Goal: Task Accomplishment & Management: Manage account settings

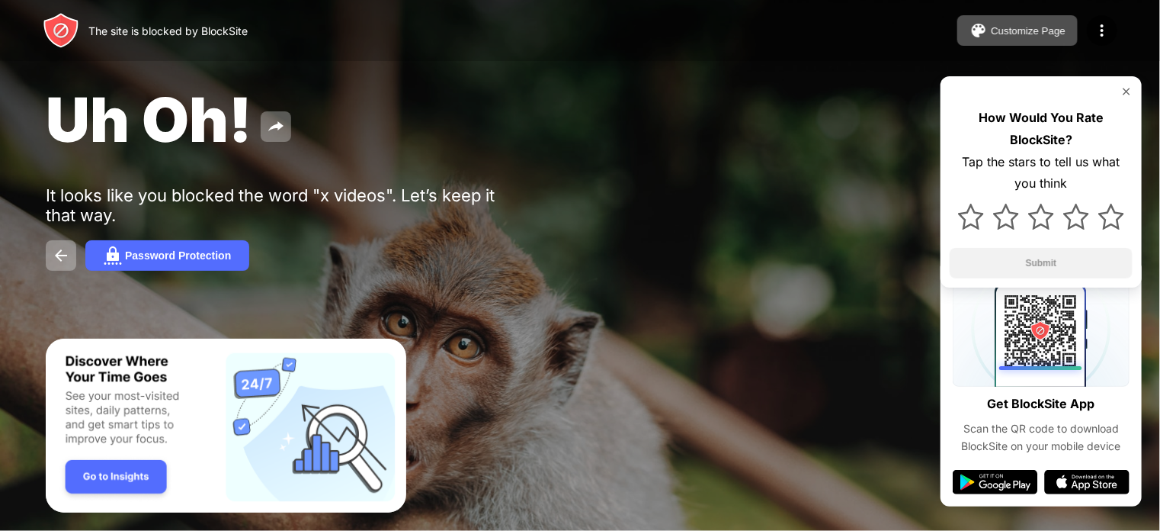
click at [473, 274] on div "Uh Oh! It looks like you blocked the word "x videos". Let’s keep it that way. P…" at bounding box center [580, 176] width 1160 height 353
click at [1127, 79] on div "How Would You Rate BlockSite? Tap the stars to tell us what you think Submit" at bounding box center [1041, 181] width 201 height 211
click at [1125, 91] on img at bounding box center [1127, 91] width 12 height 12
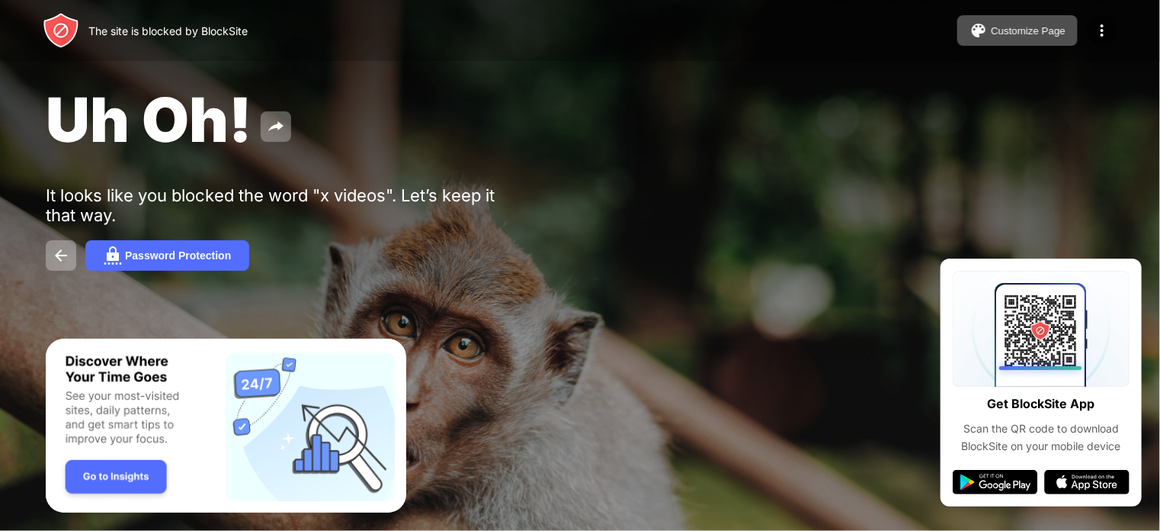
click at [1104, 36] on img at bounding box center [1102, 30] width 18 height 18
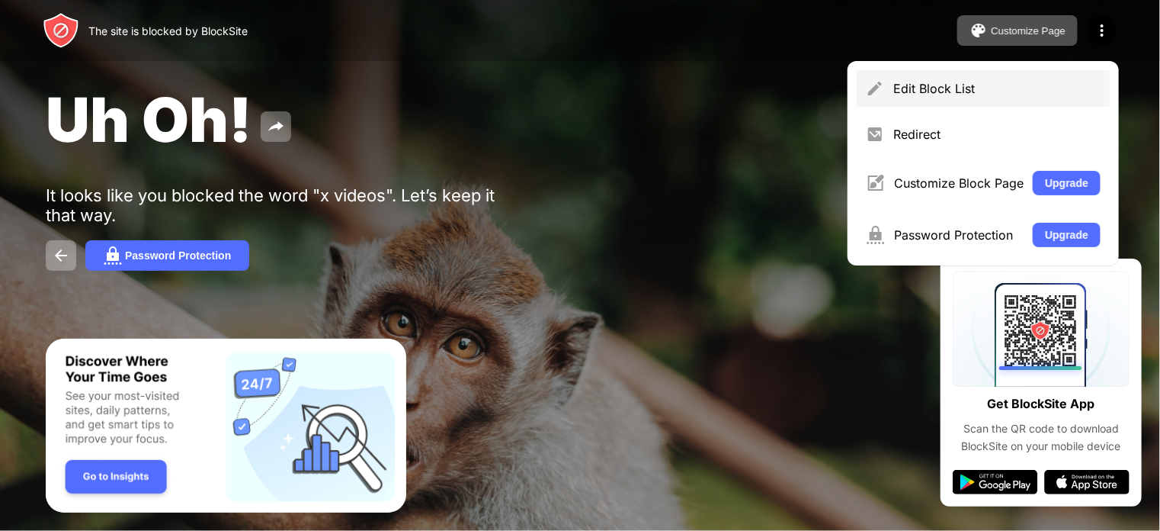
click at [1000, 95] on div "Edit Block List" at bounding box center [997, 88] width 207 height 15
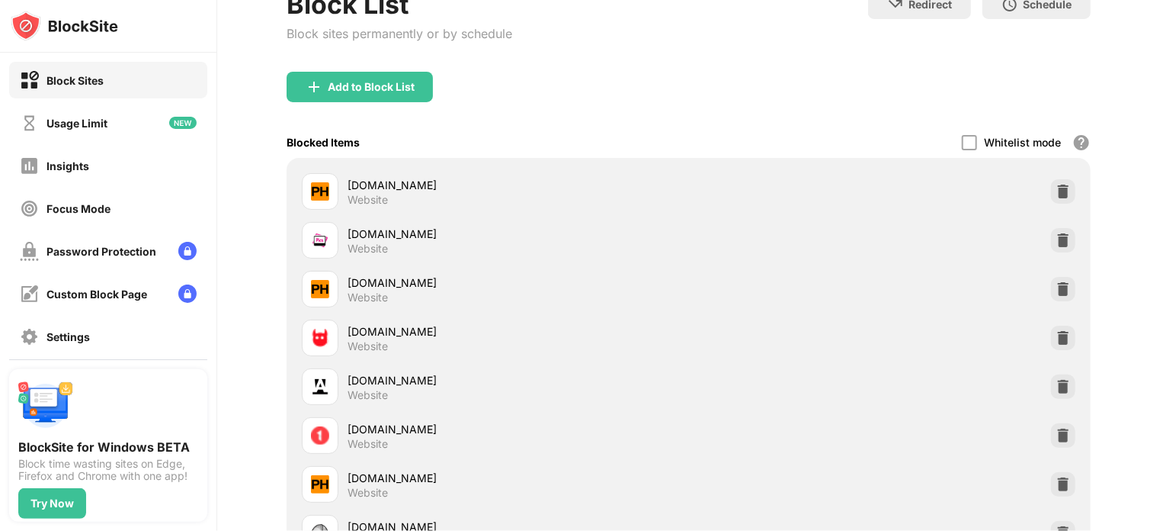
scroll to position [108, 0]
click at [1056, 190] on img at bounding box center [1063, 189] width 15 height 15
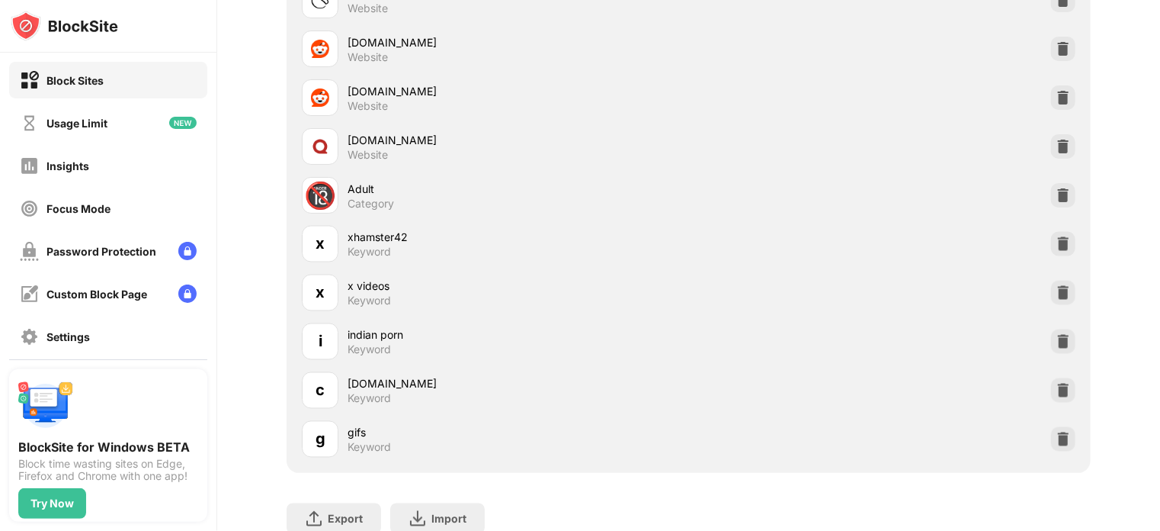
scroll to position [1275, 0]
click at [1056, 187] on img at bounding box center [1063, 194] width 15 height 15
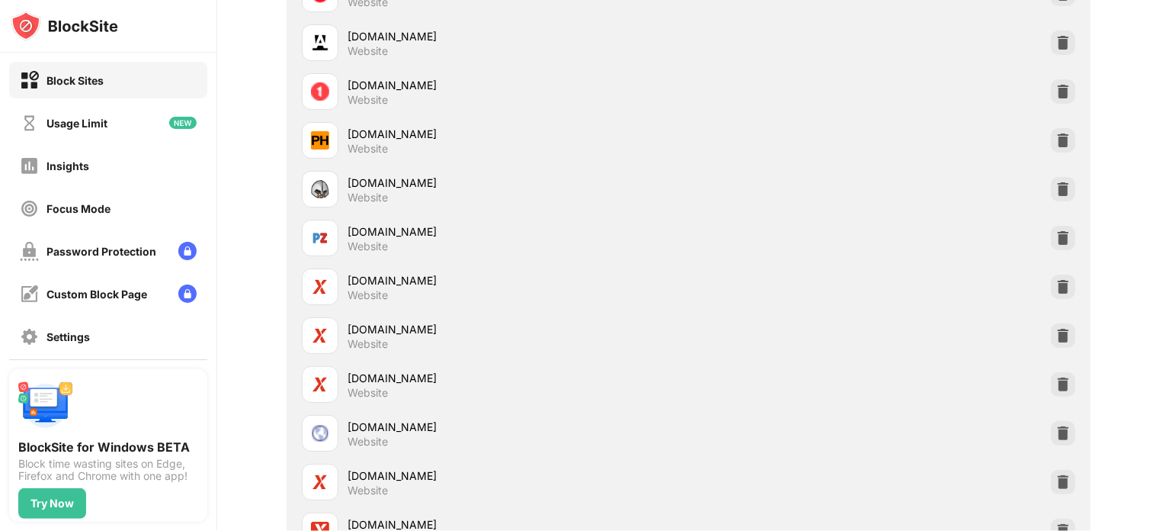
scroll to position [0, 0]
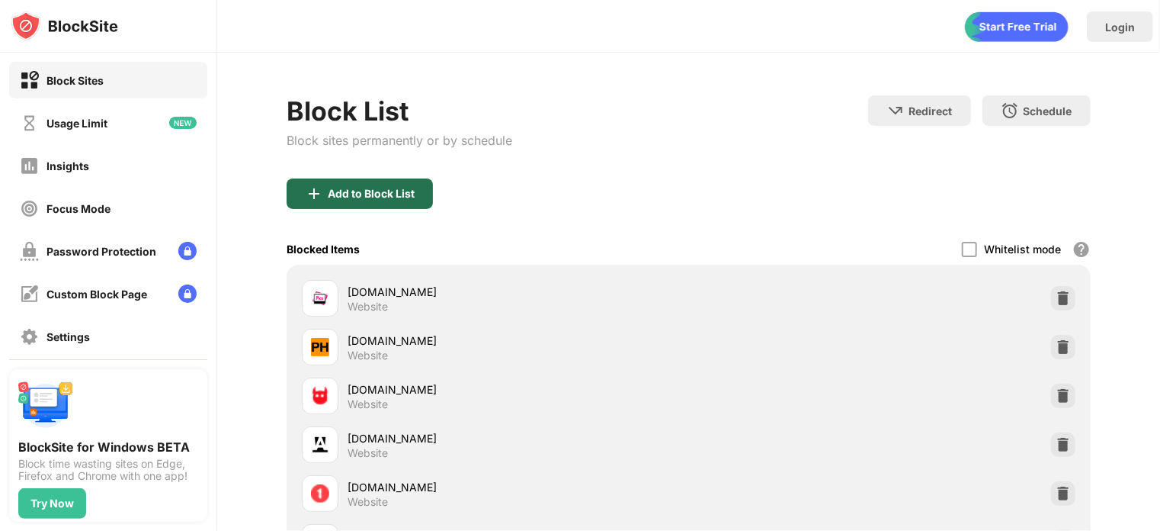
click at [407, 193] on div "Add to Block List" at bounding box center [371, 194] width 87 height 12
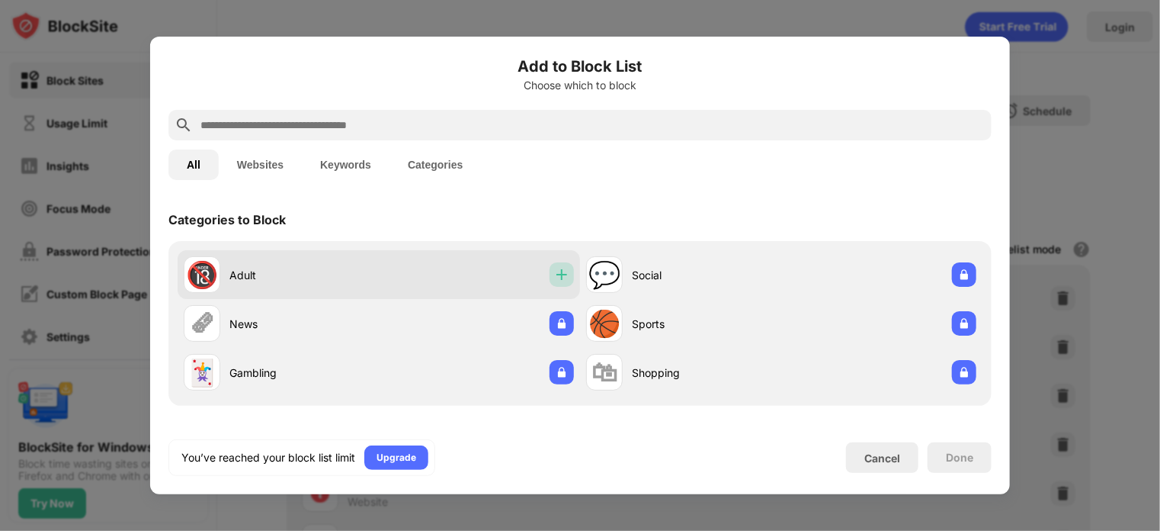
click at [554, 281] on img at bounding box center [561, 274] width 15 height 15
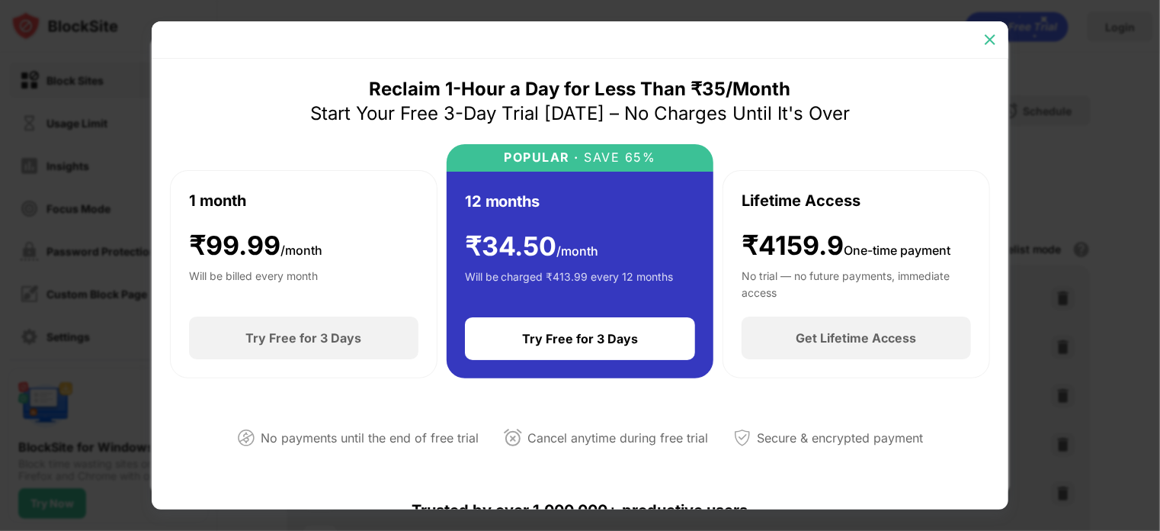
click at [996, 37] on img at bounding box center [990, 39] width 15 height 15
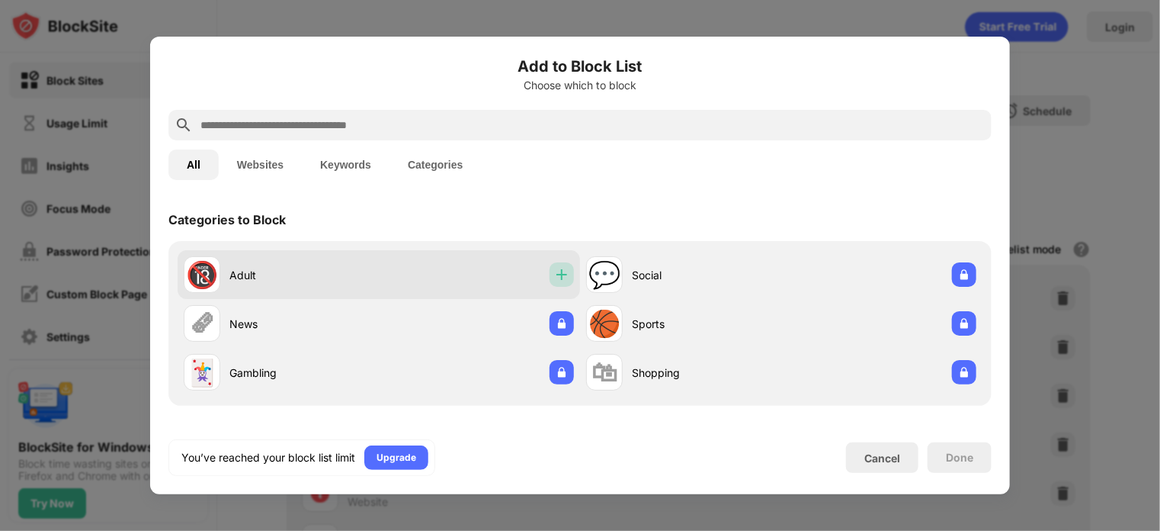
click at [558, 277] on img at bounding box center [561, 274] width 15 height 15
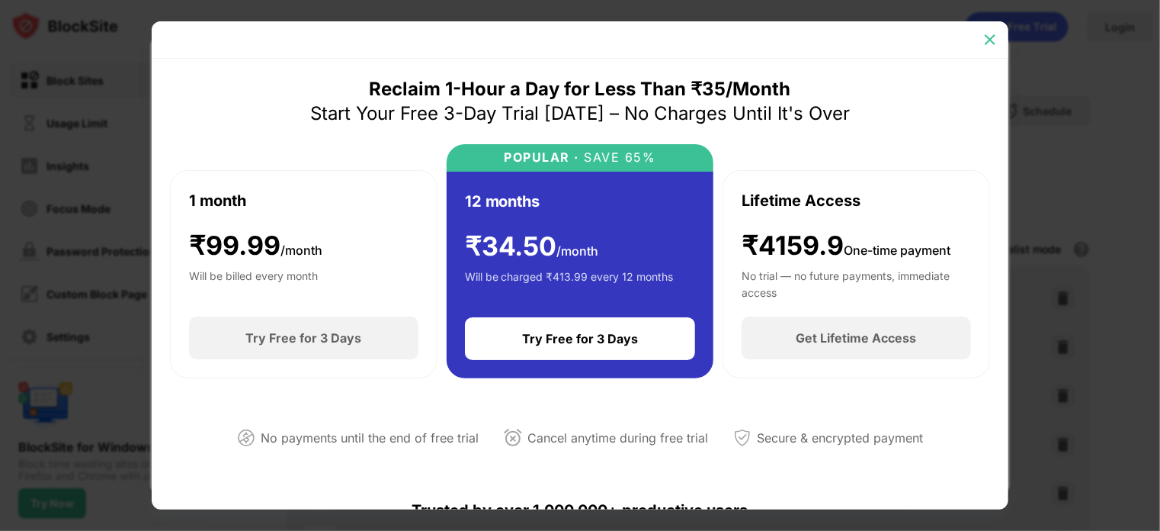
click at [990, 39] on img at bounding box center [990, 39] width 15 height 15
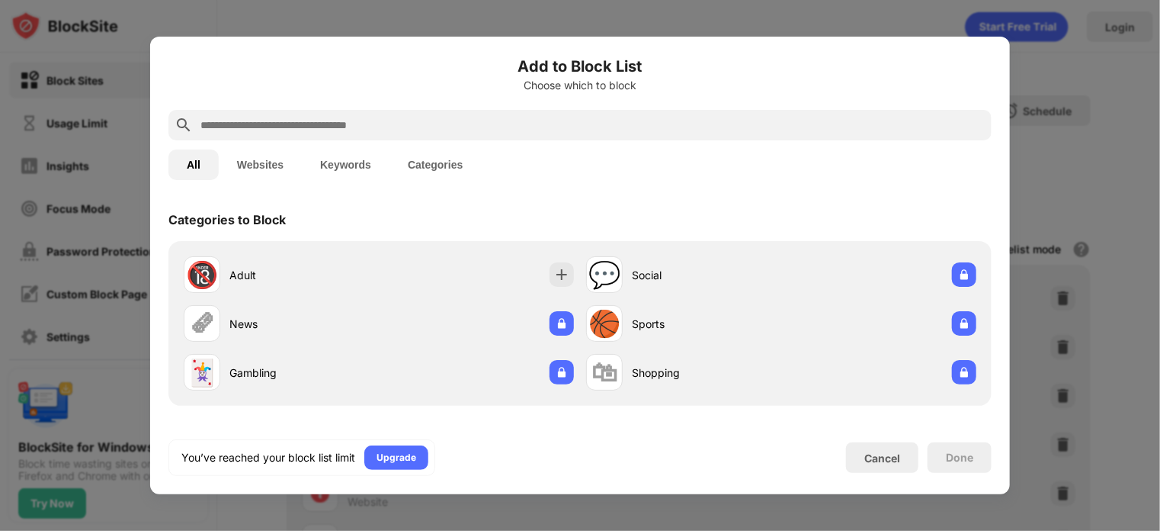
click at [256, 170] on button "Websites" at bounding box center [260, 164] width 83 height 30
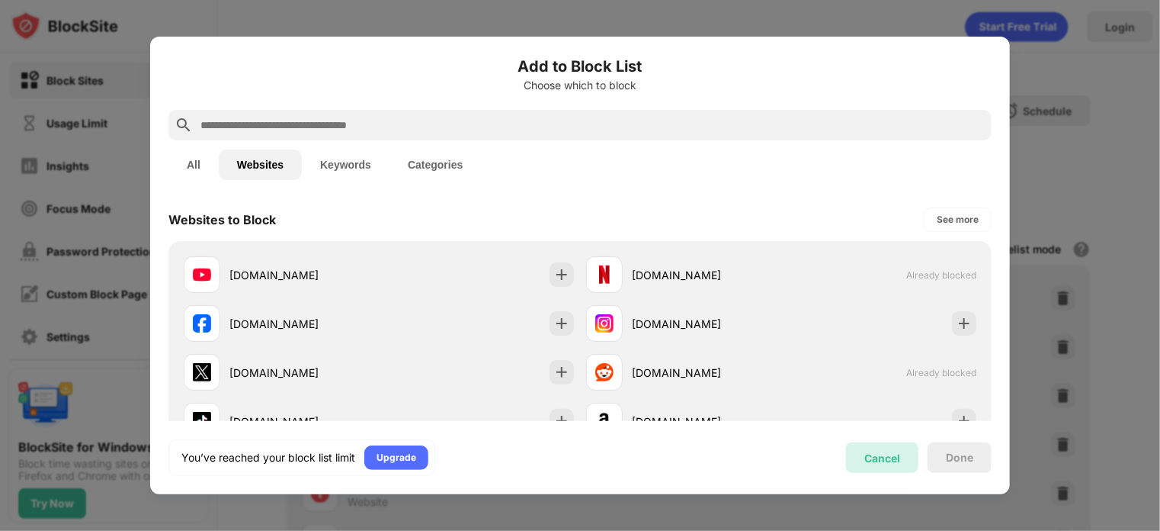
click at [894, 458] on div "Cancel" at bounding box center [883, 457] width 36 height 13
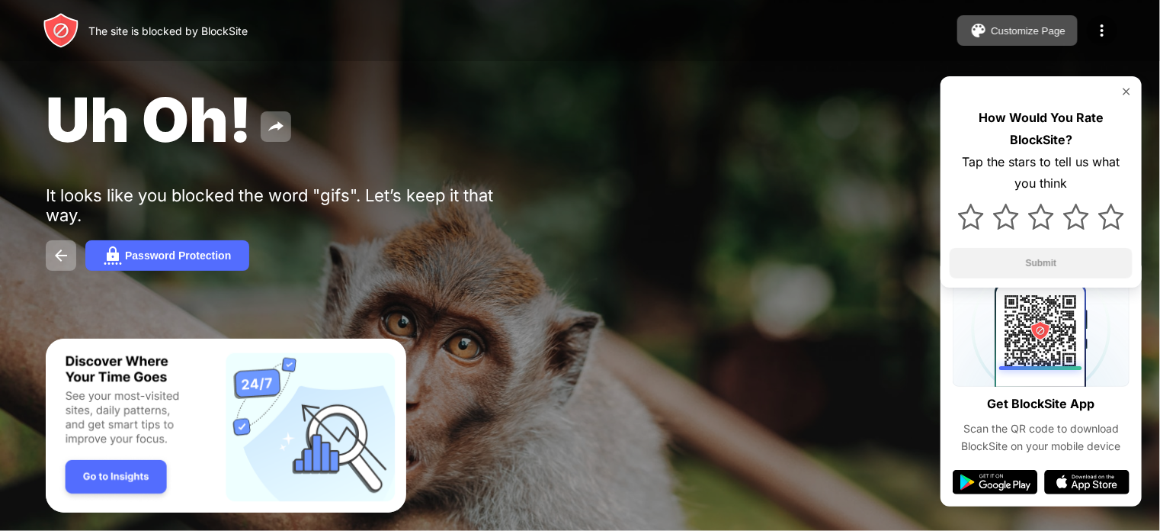
click at [1100, 21] on img at bounding box center [1102, 30] width 18 height 18
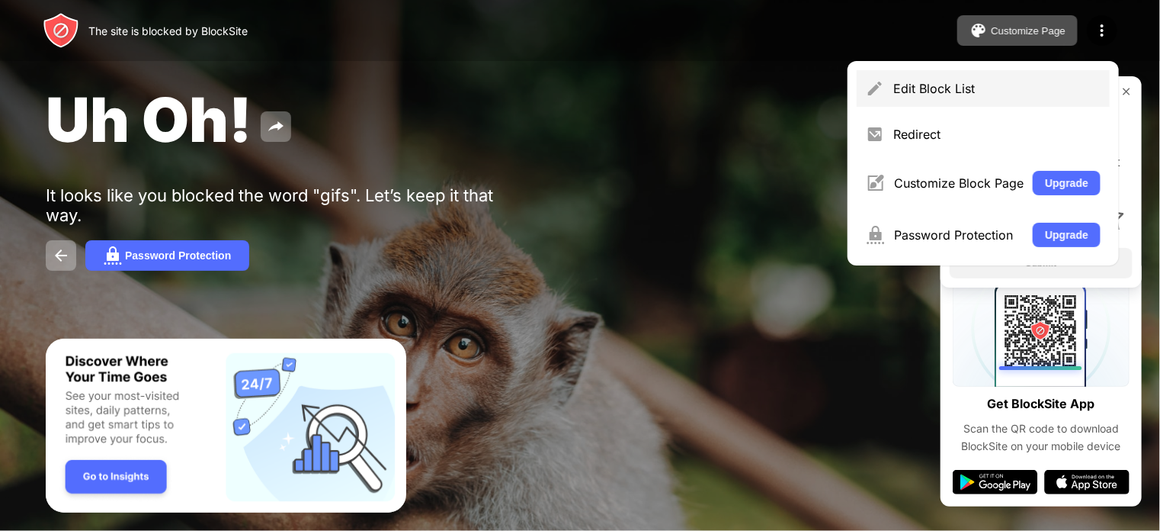
click at [974, 96] on div "Edit Block List" at bounding box center [983, 88] width 253 height 37
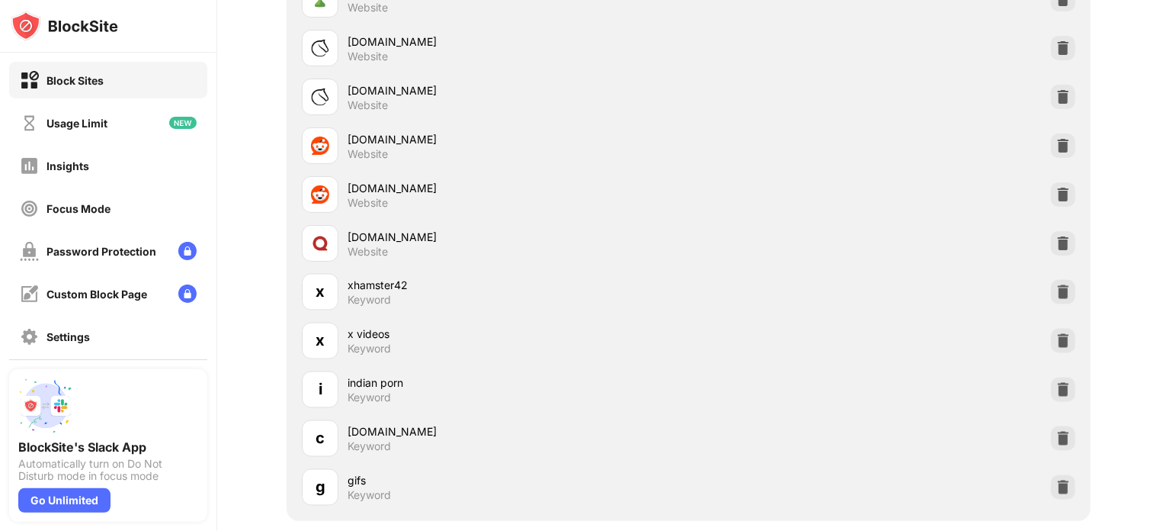
scroll to position [1339, 0]
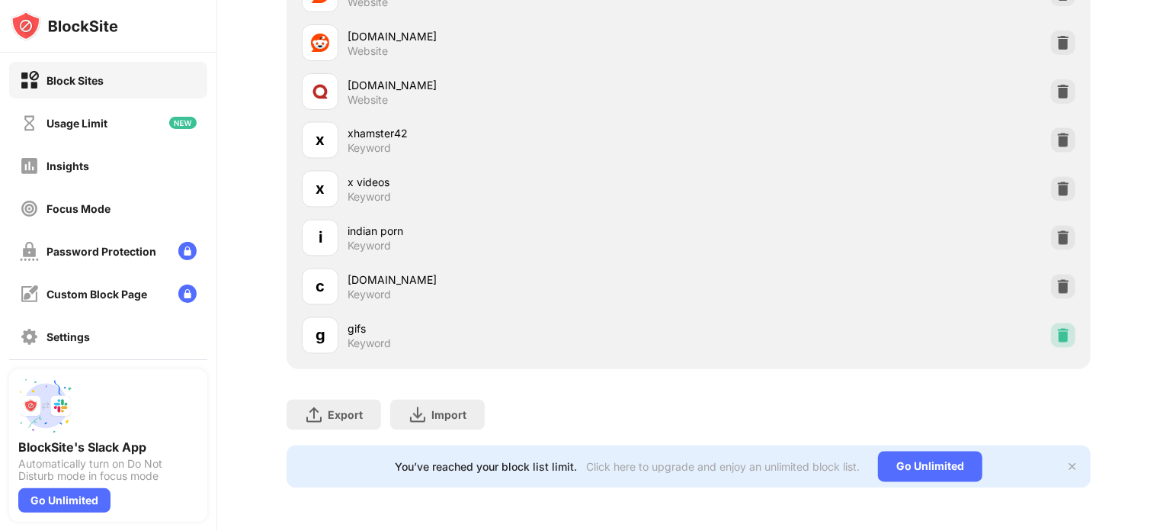
click at [1056, 328] on img at bounding box center [1063, 335] width 15 height 15
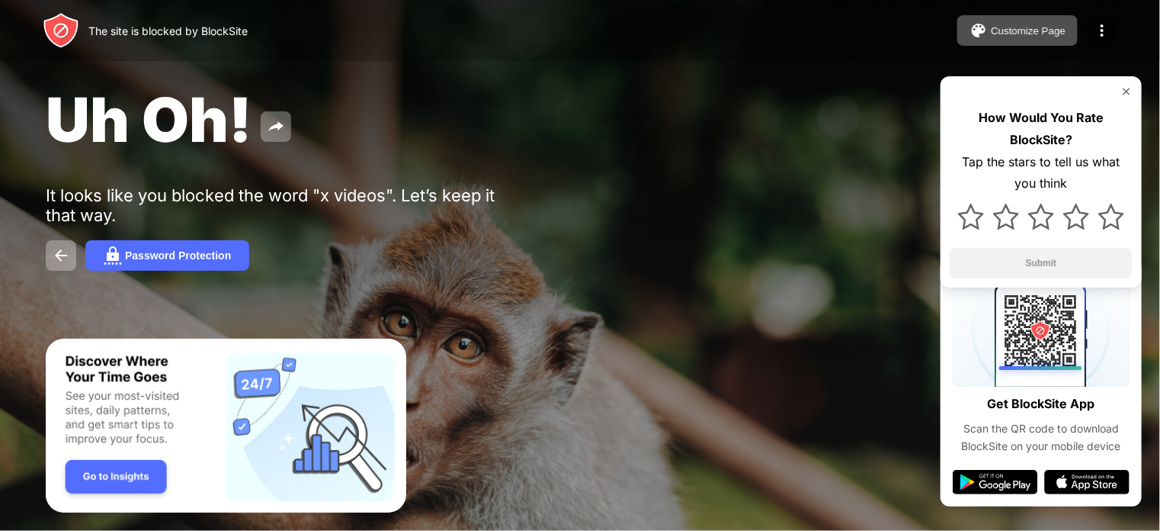
click at [1104, 33] on img at bounding box center [1102, 30] width 18 height 18
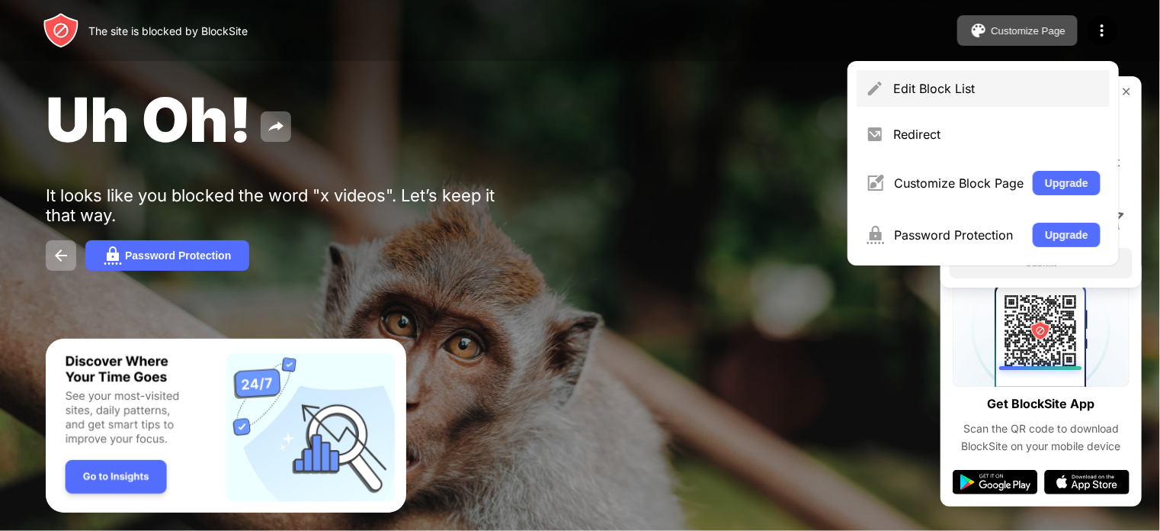
click at [985, 97] on div "Edit Block List" at bounding box center [983, 88] width 253 height 37
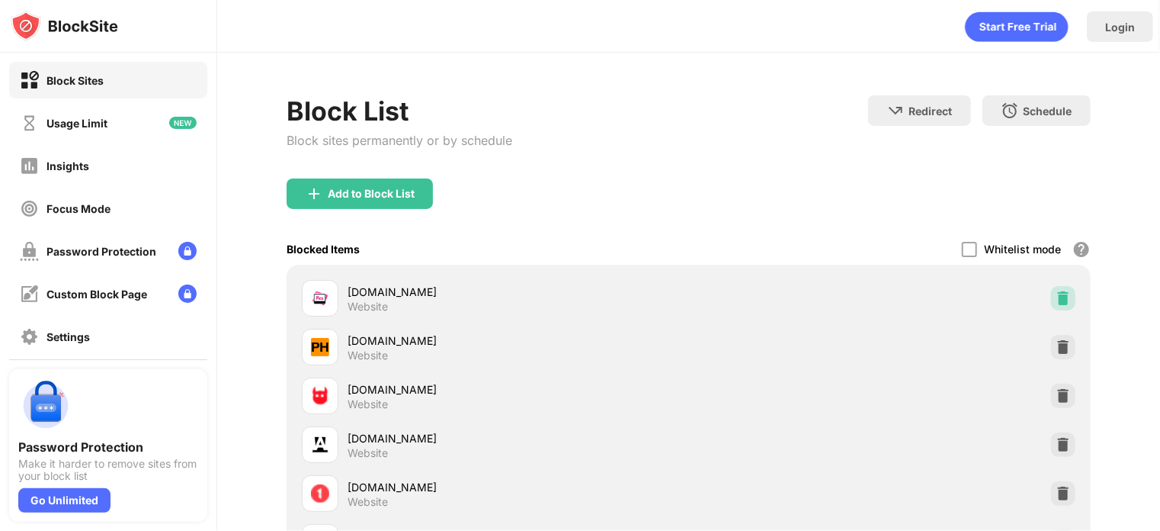
click at [1056, 291] on img at bounding box center [1063, 298] width 15 height 15
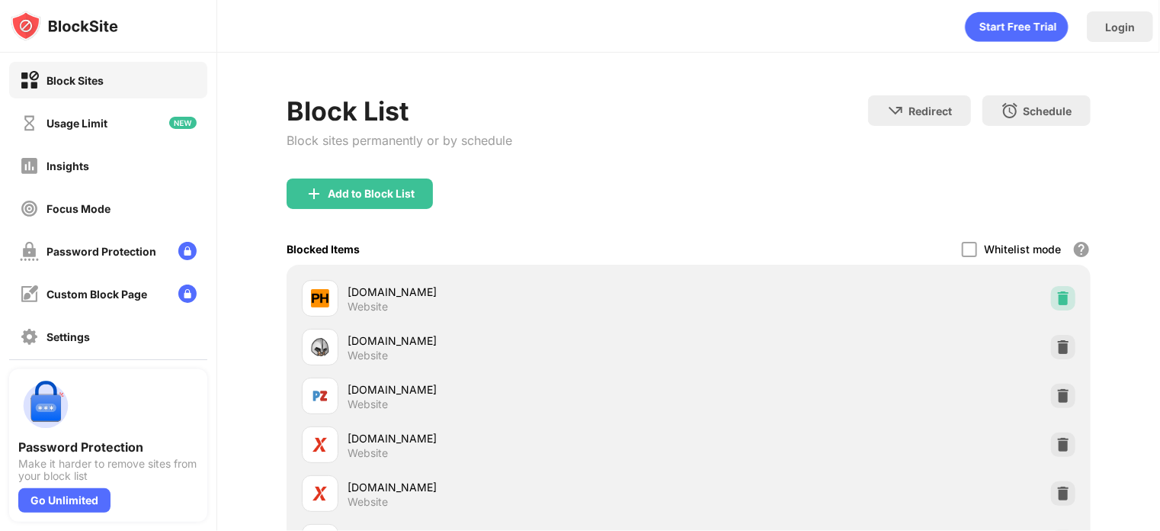
click at [1056, 291] on img at bounding box center [1063, 298] width 15 height 15
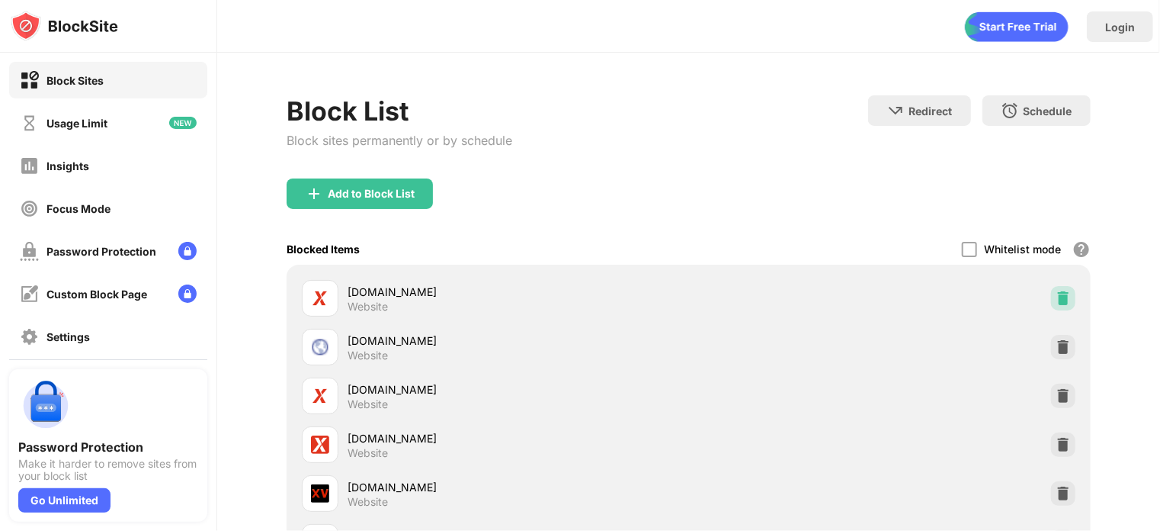
click at [1056, 291] on img at bounding box center [1063, 298] width 15 height 15
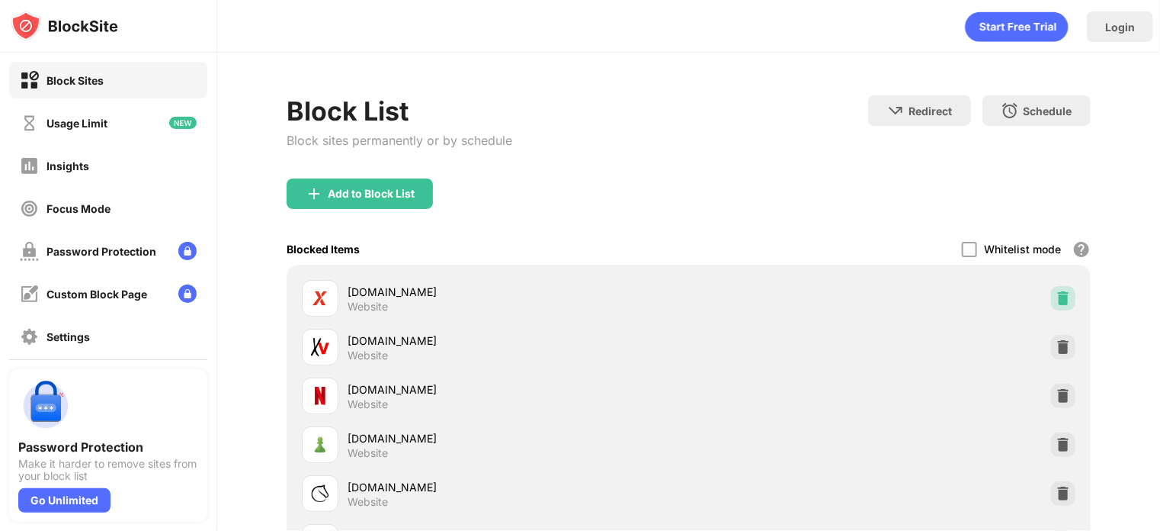
click at [1056, 291] on img at bounding box center [1063, 298] width 15 height 15
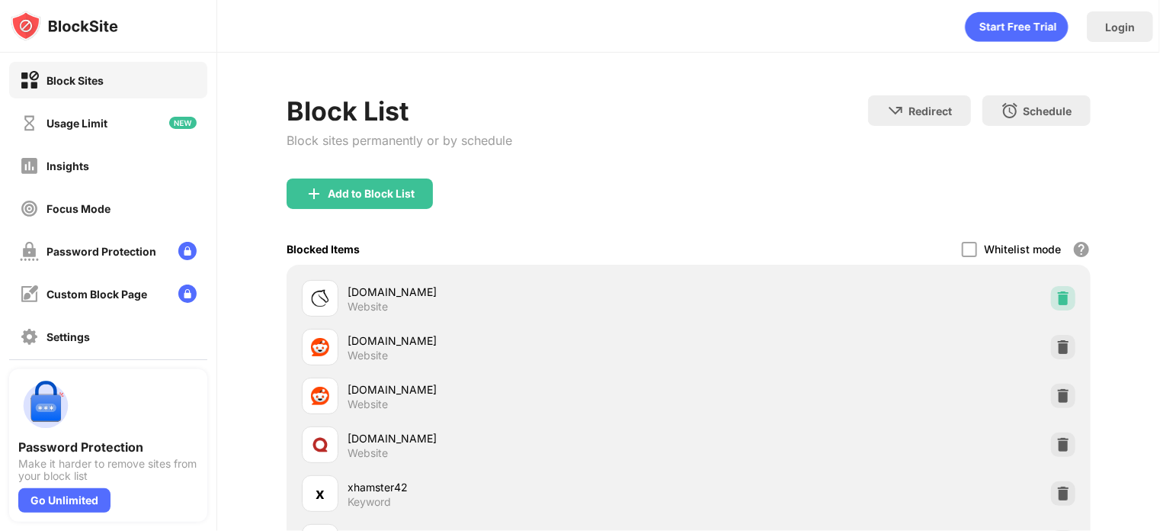
click at [1056, 291] on img at bounding box center [1063, 298] width 15 height 15
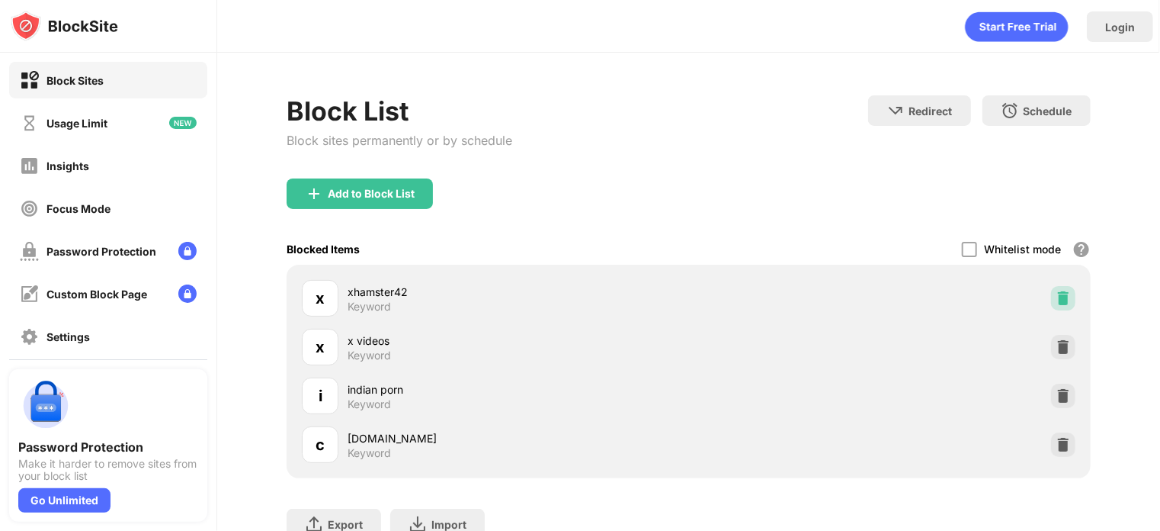
click at [1056, 291] on img at bounding box center [1063, 298] width 15 height 15
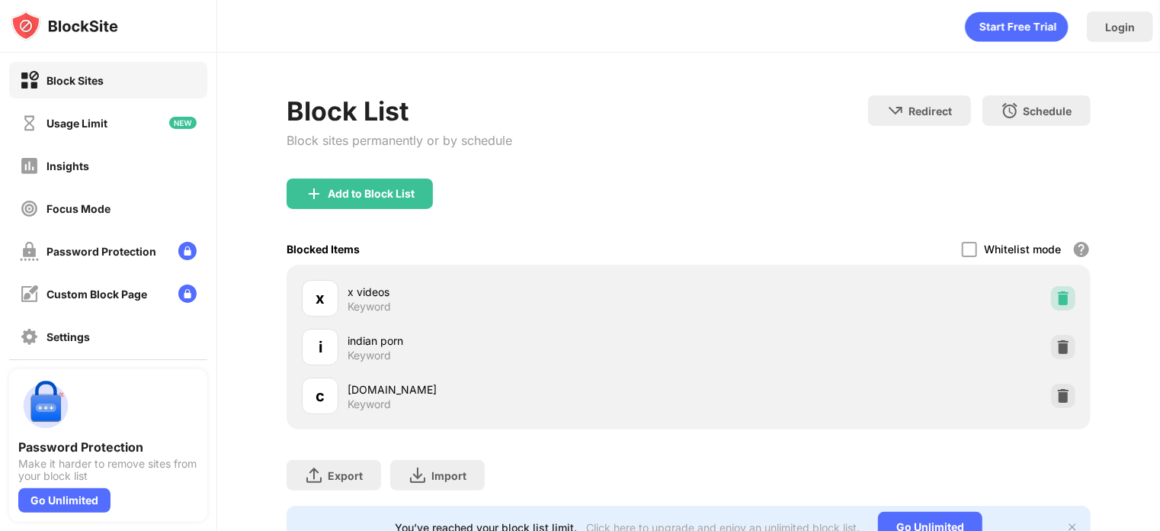
click at [1056, 291] on img at bounding box center [1063, 298] width 15 height 15
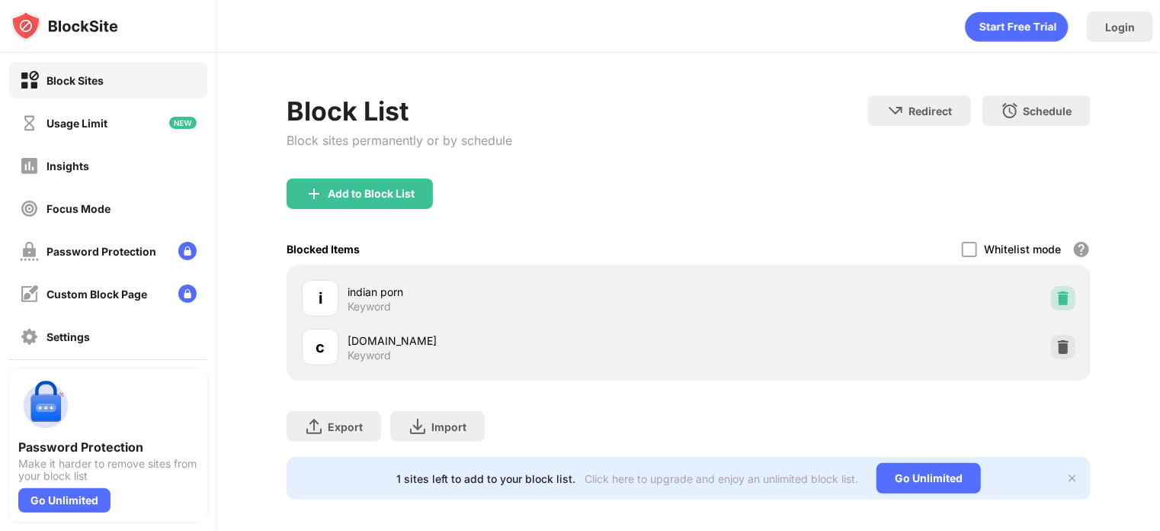
click at [1056, 291] on img at bounding box center [1063, 298] width 15 height 15
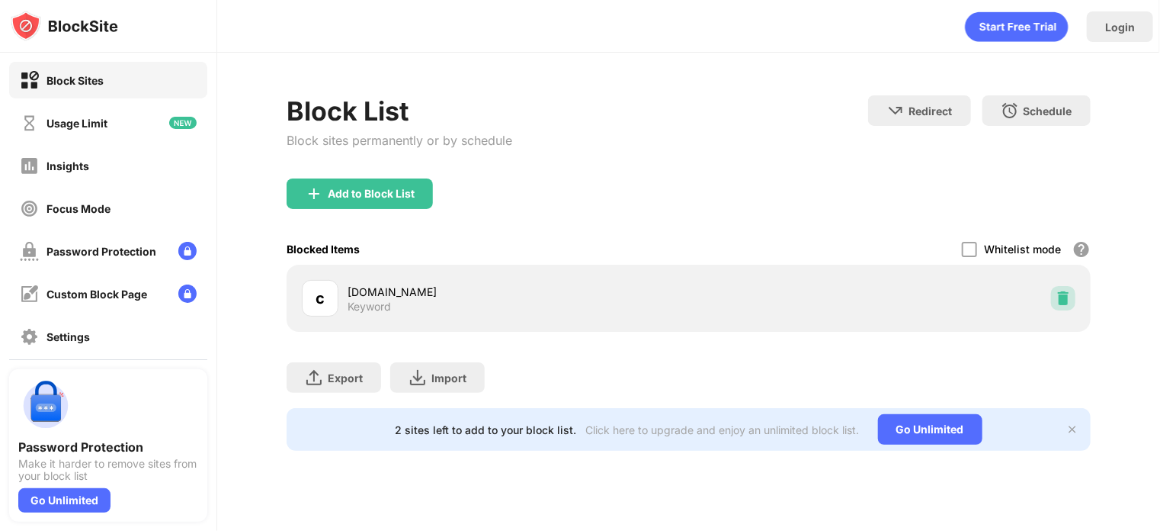
click at [1056, 291] on img at bounding box center [1063, 298] width 15 height 15
